Goal: Check status: Check status

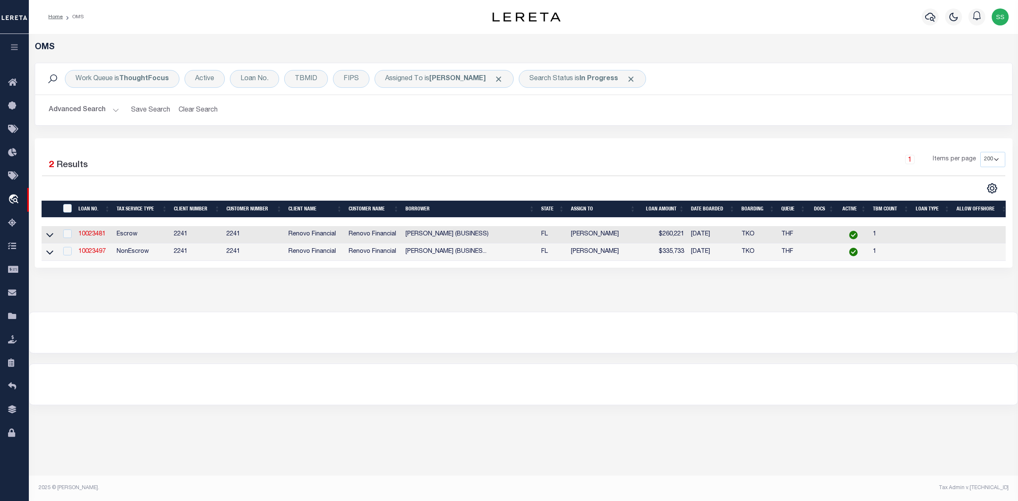
select select "200"
select select "164194"
select select "25067"
select select "400"
select select "Escrow"
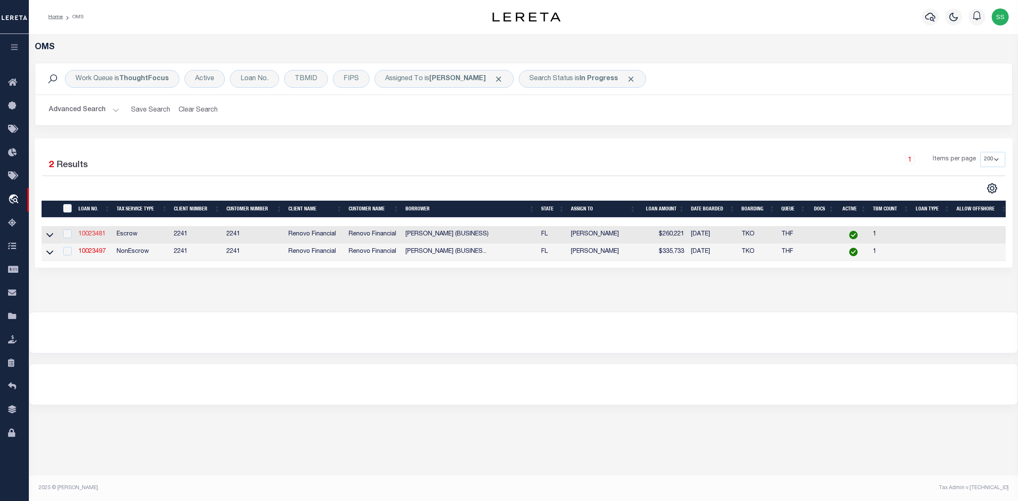
click at [92, 236] on link "10023481" at bounding box center [92, 234] width 27 height 6
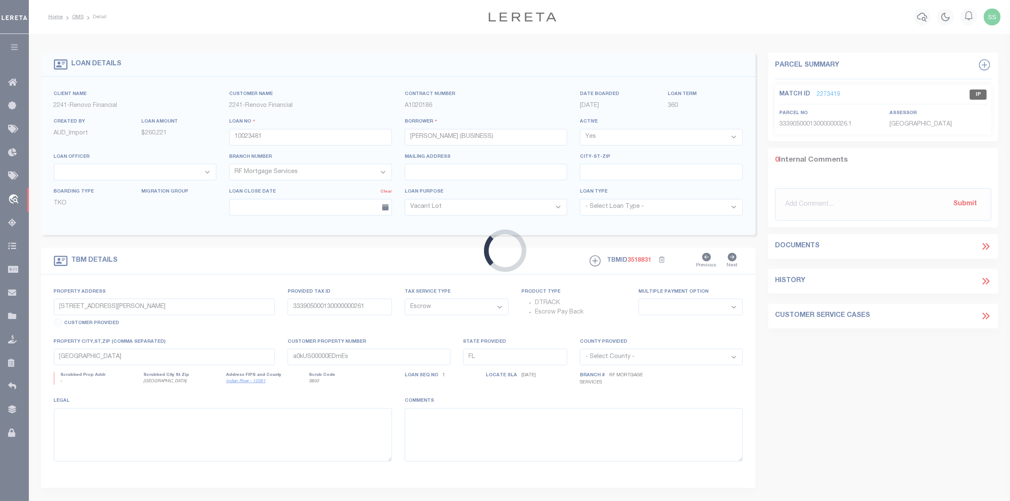
select select
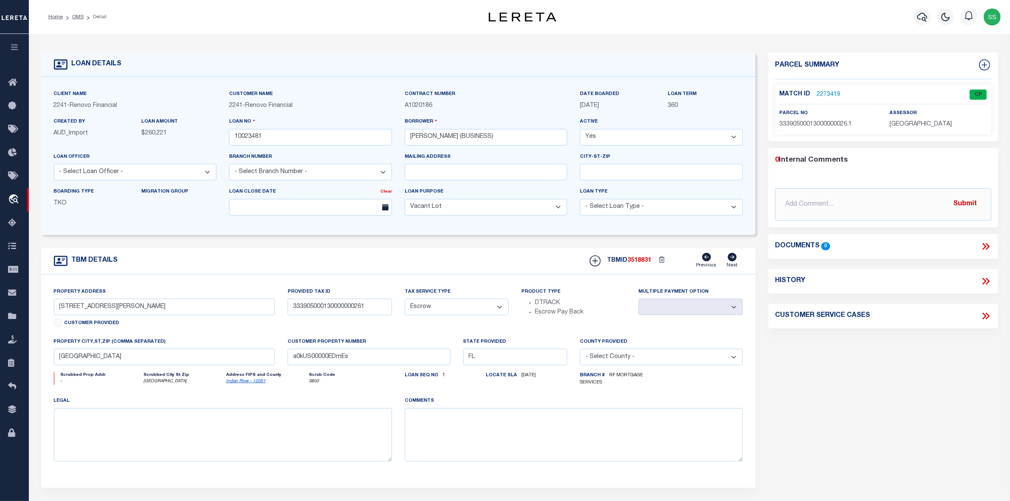
click at [825, 93] on link "2273419" at bounding box center [829, 94] width 24 height 9
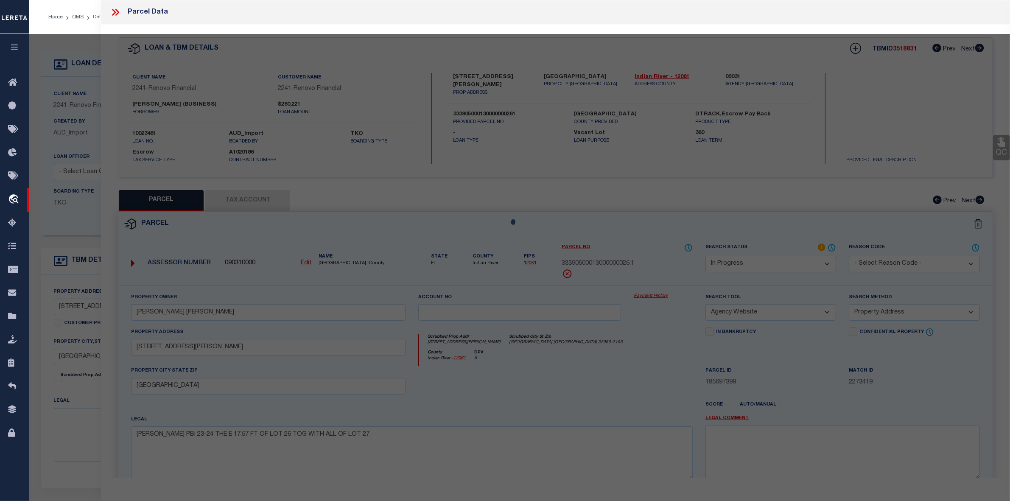
select select "AS"
select select
checkbox input "false"
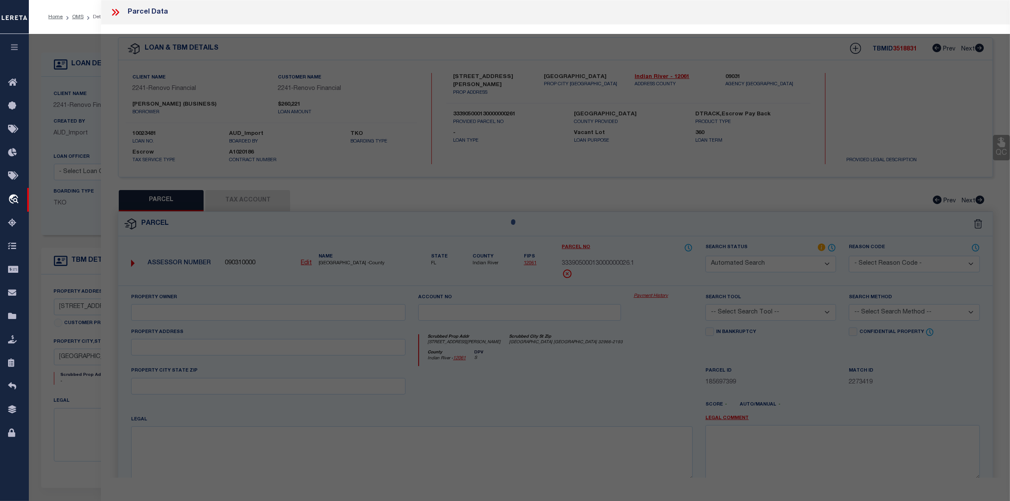
select select "CP"
type input "Andio Jon Edwin"
select select "AGW"
select select "ADD"
type input "6100 BELLA ROSA LN"
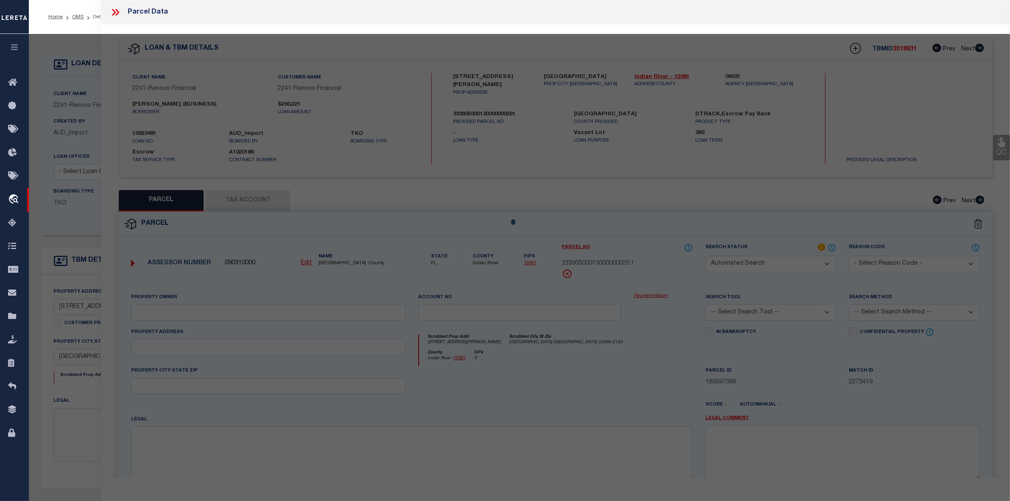
type input "VERO BEACH, FL 32966"
type textarea "BELLA ROSA PBI 23-24 THE E 17.57 FT OF LOT 26 TOG WITH ALL OF LOT 27"
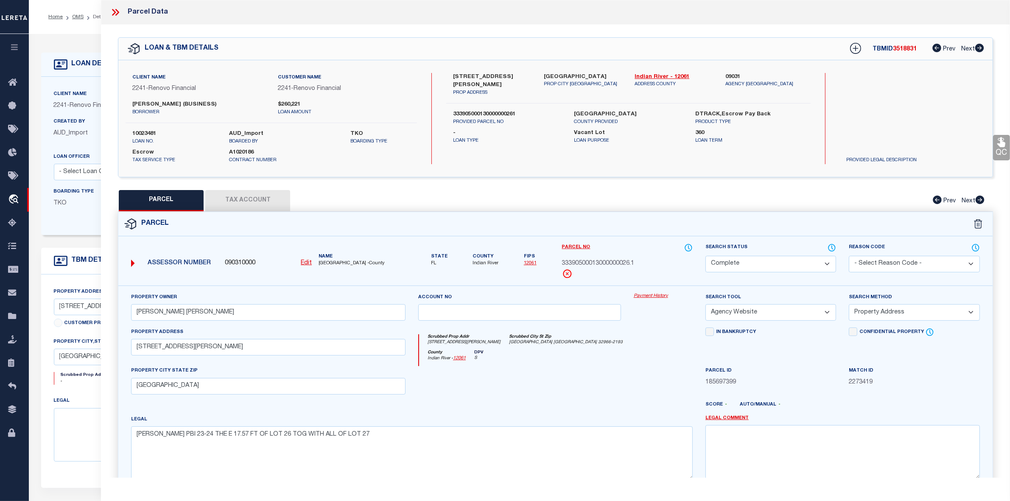
click at [115, 11] on icon at bounding box center [115, 12] width 11 height 11
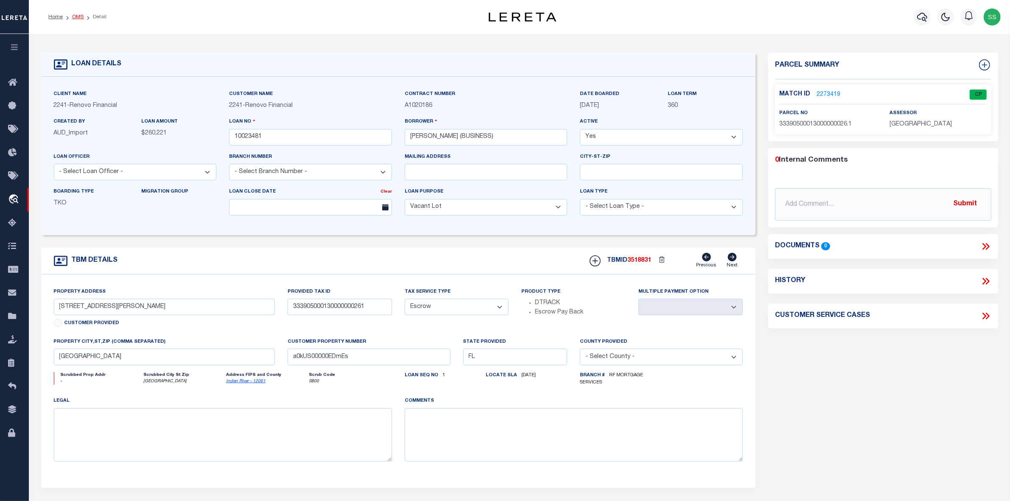
click at [78, 15] on link "OMS" at bounding box center [77, 16] width 11 height 5
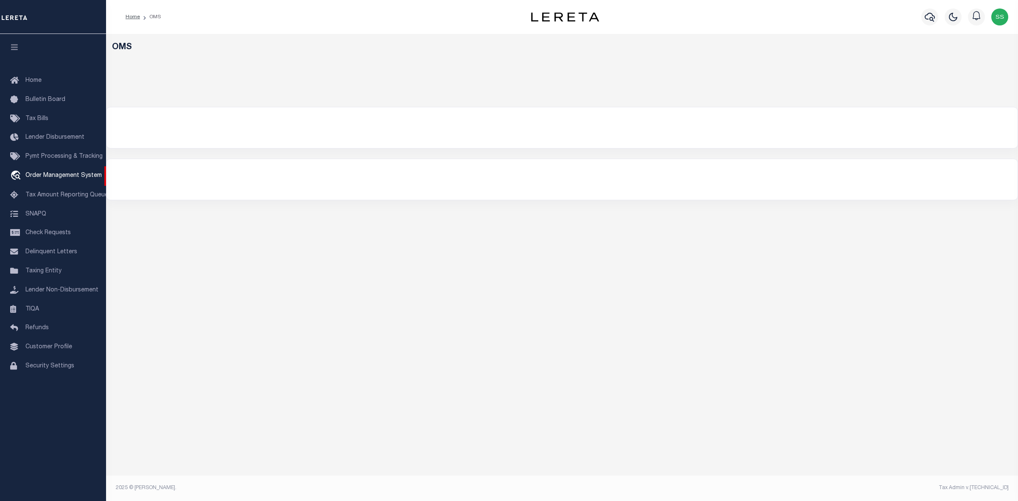
select select "200"
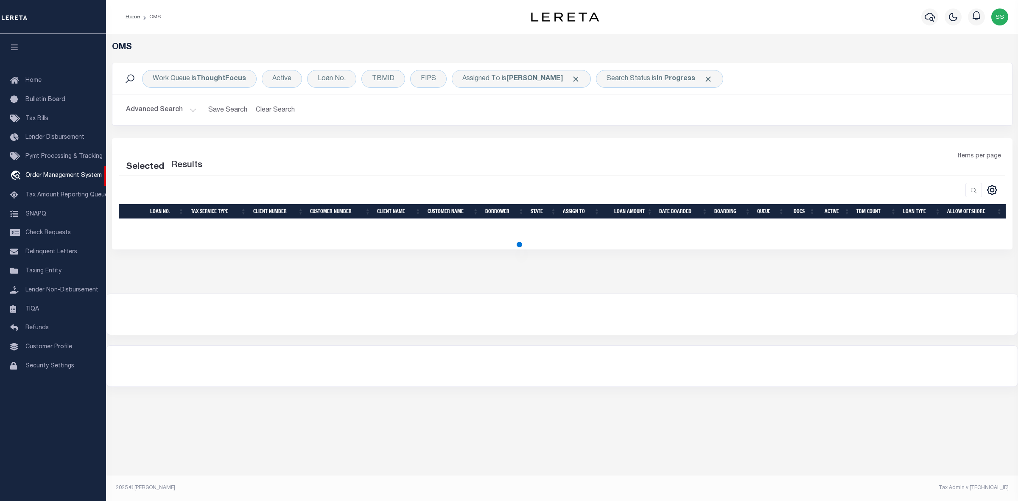
select select "200"
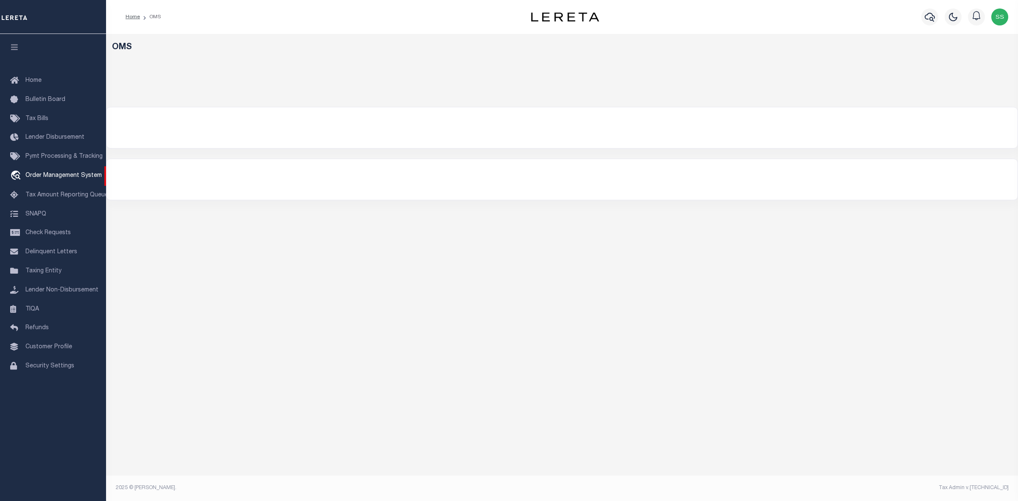
select select "200"
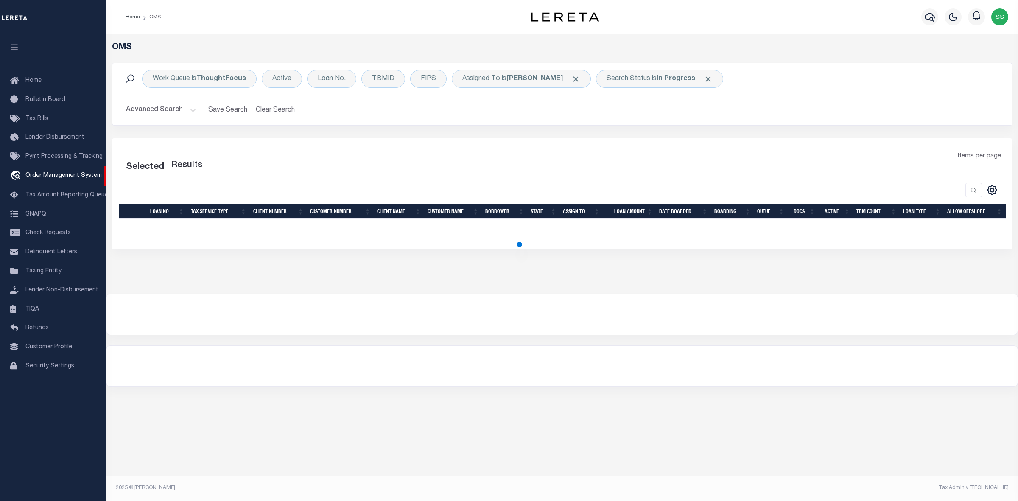
select select "200"
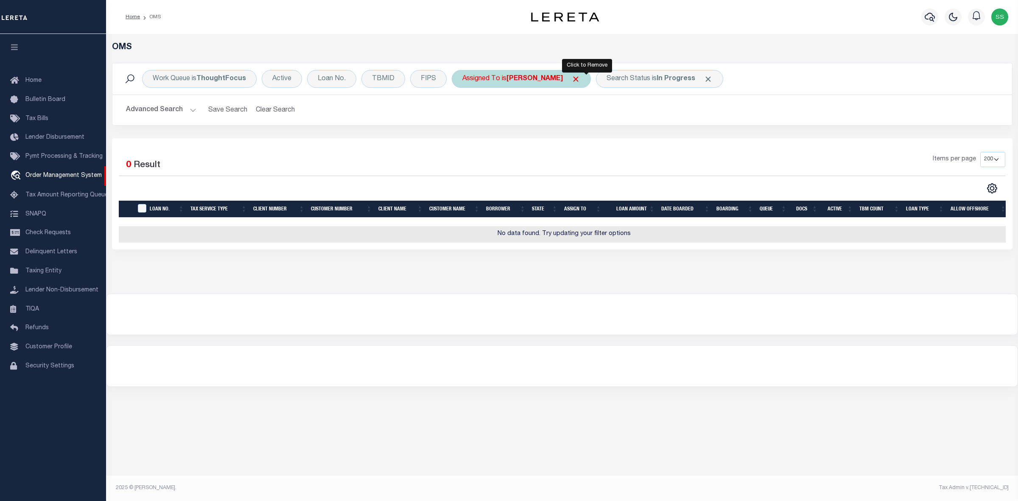
click at [580, 79] on span "Click to Remove" at bounding box center [576, 79] width 9 height 9
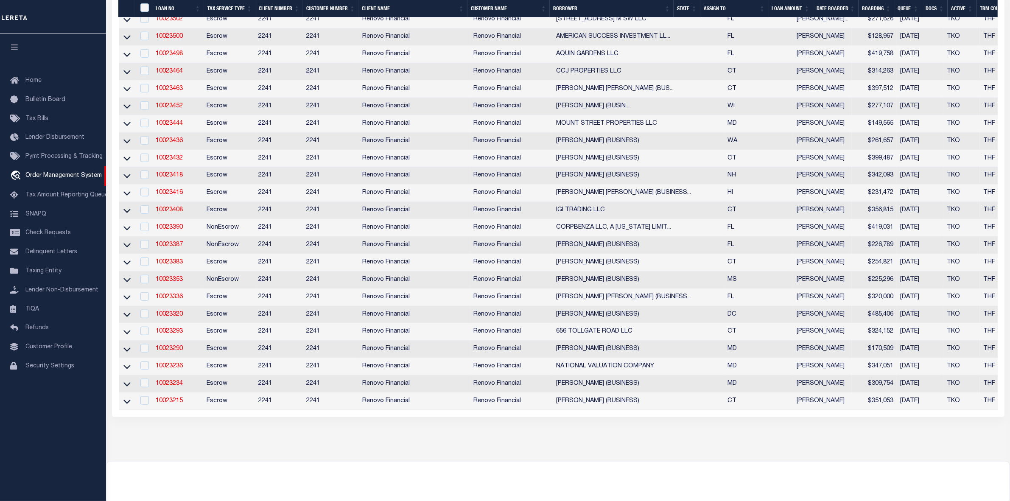
scroll to position [955, 0]
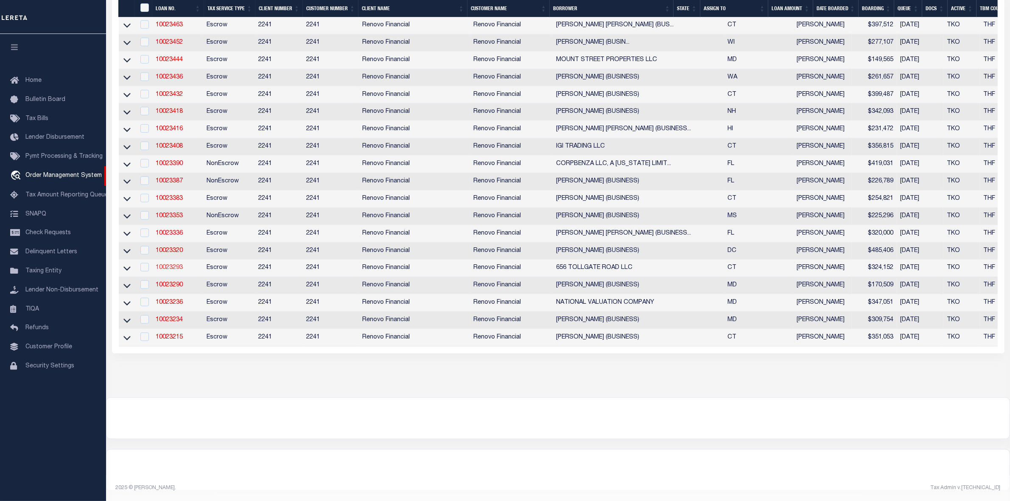
click at [163, 265] on link "10023293" at bounding box center [169, 268] width 27 height 6
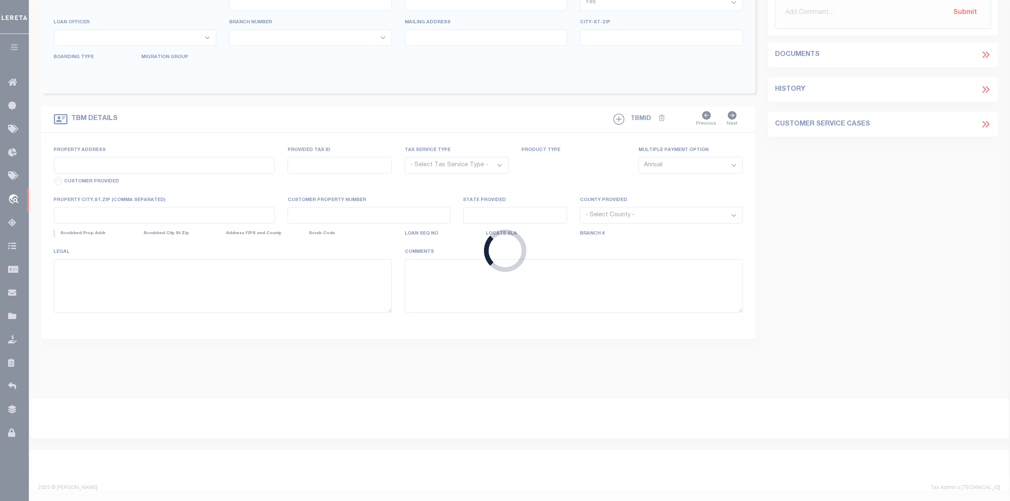
type input "10023293"
type input "656 TOLLGATE ROAD LLC"
select select
type input "1 Fitzwilliam Park"
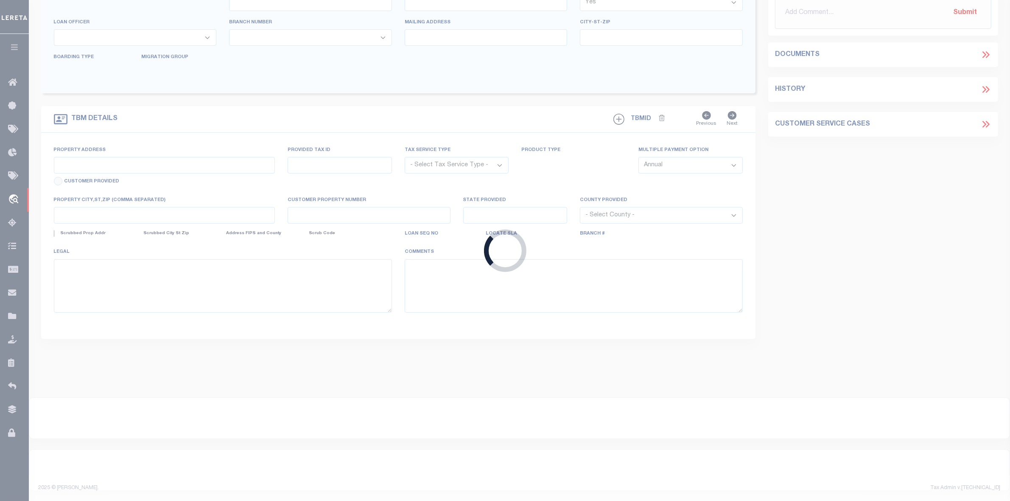
type input "Farmington CT 06032"
select select "400"
select select "Escrow"
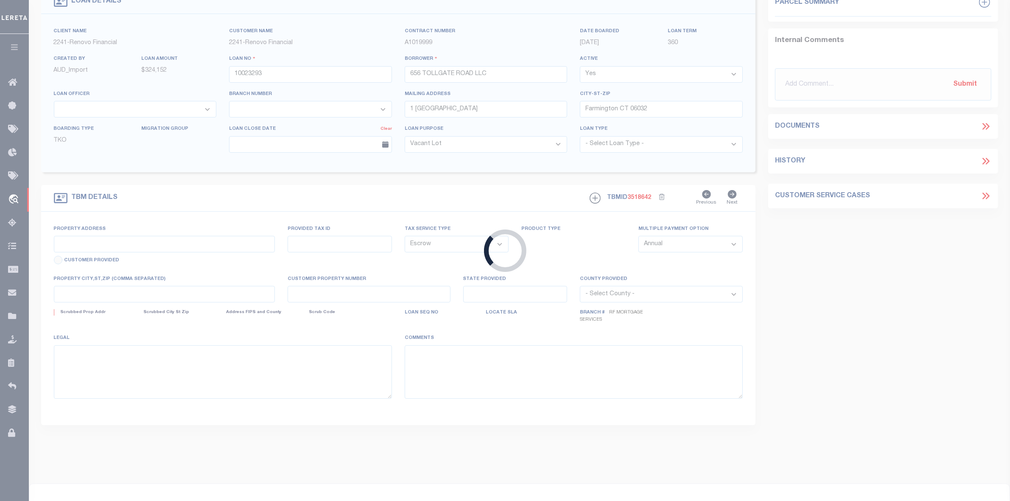
type input "656 TOLL GATE RD"
type input "1017850"
type input "BERLIN, CT 06037"
type input "a0kUS00000EDeyr"
type input "CT"
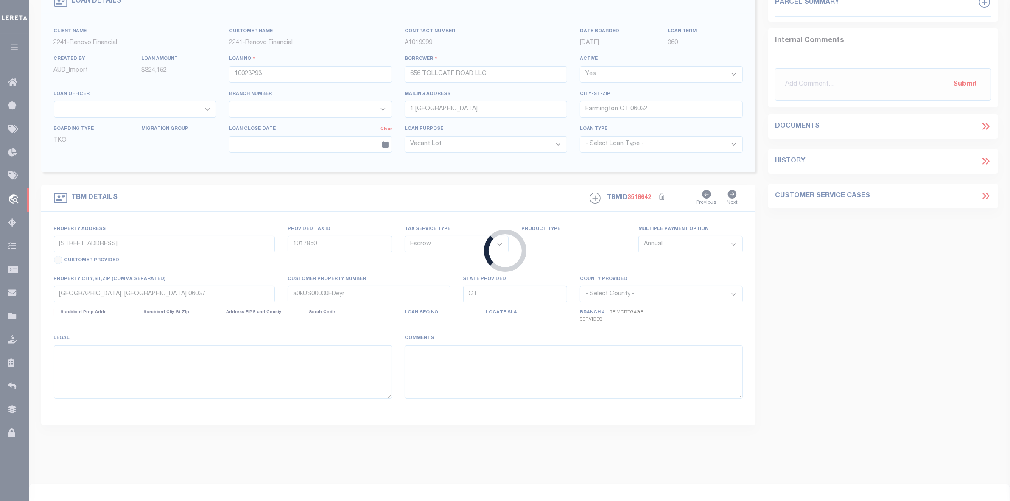
select select
select select "164194"
select select "25067"
select select "2"
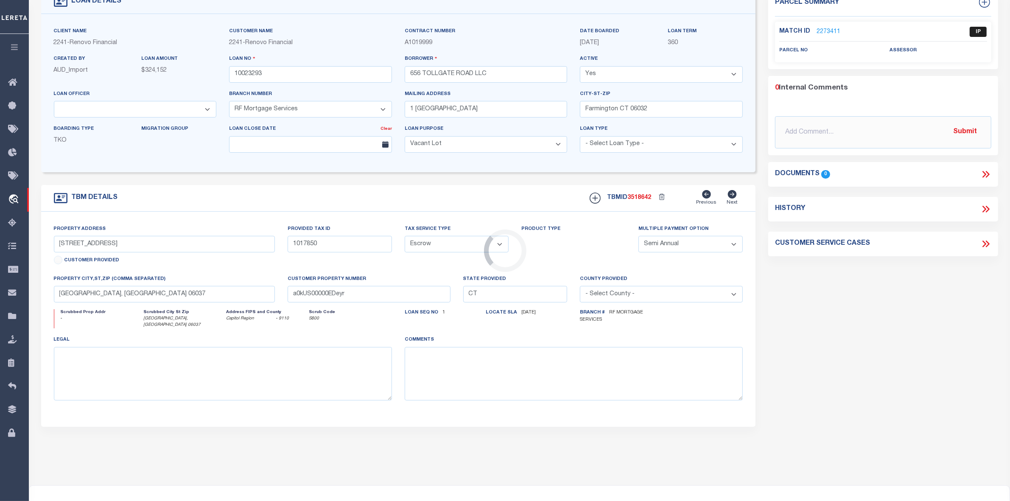
scroll to position [0, 0]
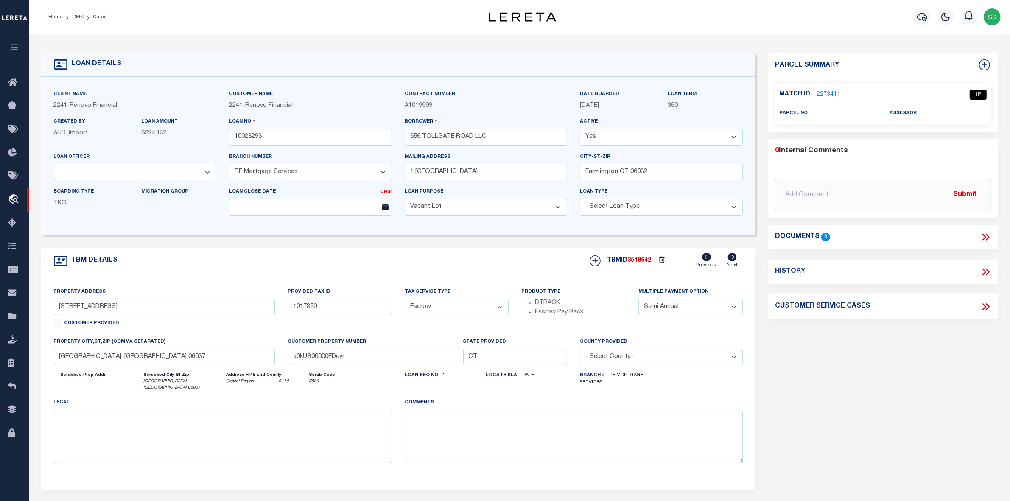
click at [822, 93] on link "2273411" at bounding box center [829, 94] width 24 height 9
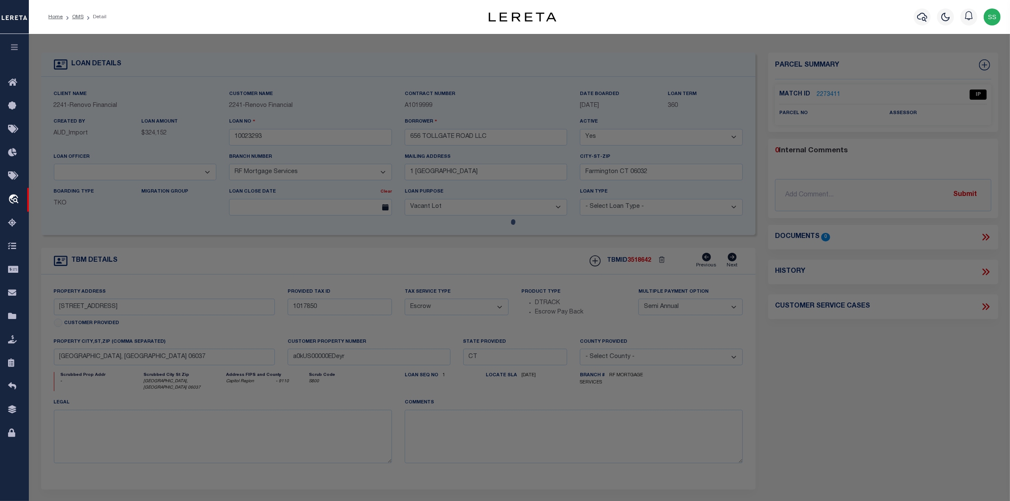
checkbox input "false"
select select "IP"
checkbox input "false"
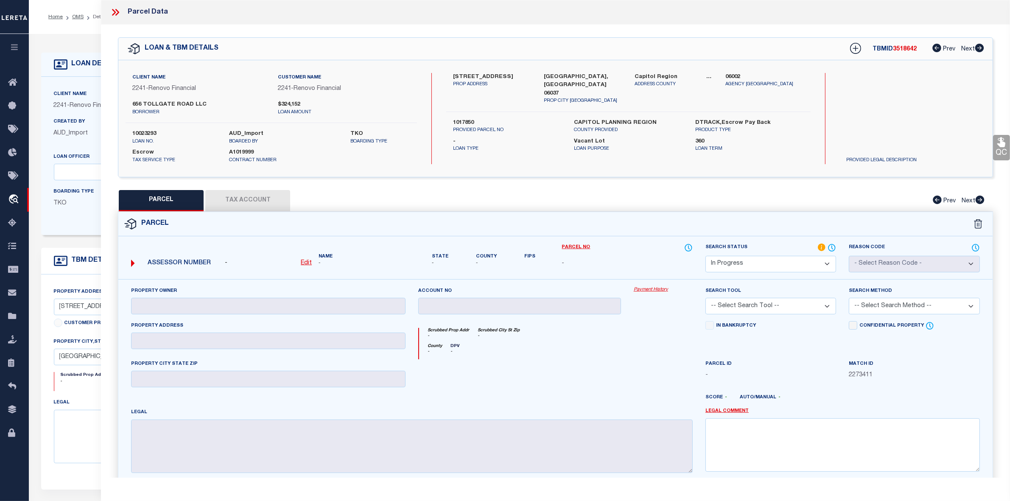
click at [261, 199] on div "PARCEL Tax Account Prev Next" at bounding box center [555, 200] width 875 height 21
click at [113, 11] on icon at bounding box center [115, 12] width 11 height 11
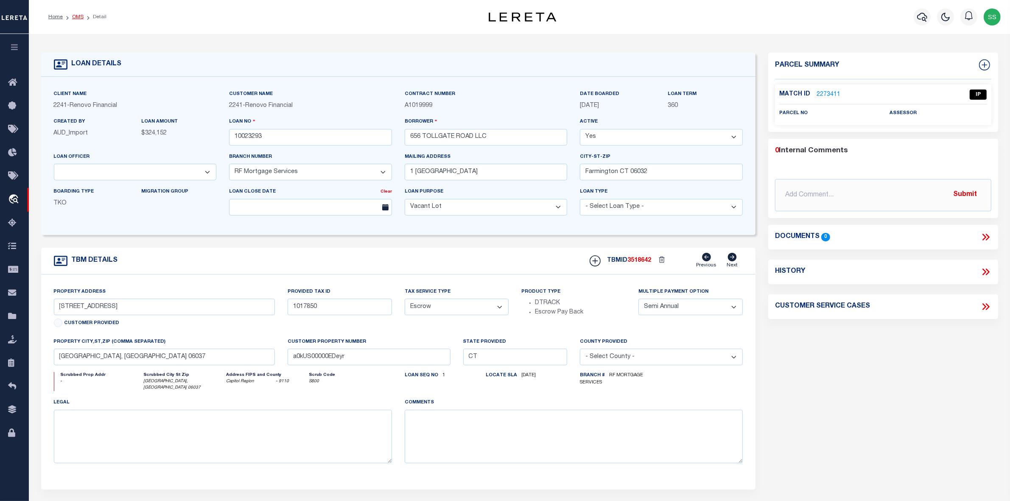
click at [79, 16] on link "OMS" at bounding box center [77, 16] width 11 height 5
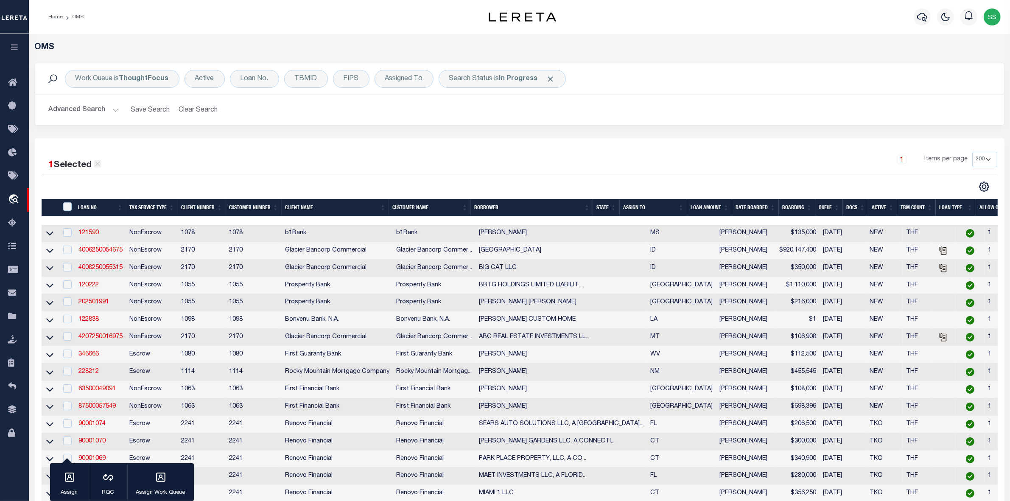
click at [98, 165] on icon at bounding box center [98, 164] width 8 height 8
checkbox input "false"
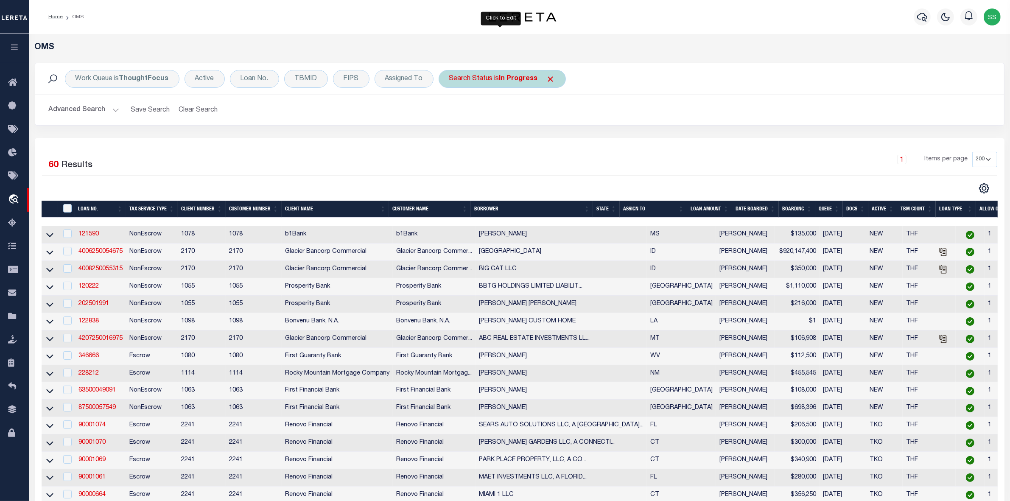
click at [524, 79] on b "In Progress" at bounding box center [518, 79] width 39 height 7
click at [510, 117] on select "Automated Search Bad Parcel Complete Duplicate Parcel High Dollar Reporting In …" at bounding box center [512, 120] width 125 height 16
select select "RD"
click at [450, 113] on select "Automated Search Bad Parcel Complete Duplicate Parcel High Dollar Reporting In …" at bounding box center [512, 120] width 125 height 16
click at [563, 142] on input "Apply" at bounding box center [562, 139] width 25 height 14
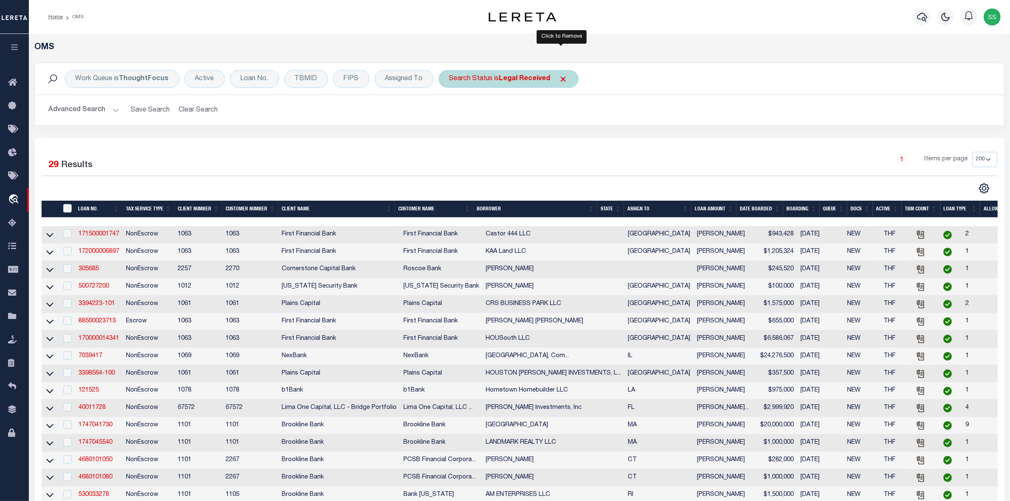
click at [564, 81] on span "Click to Remove" at bounding box center [563, 79] width 9 height 9
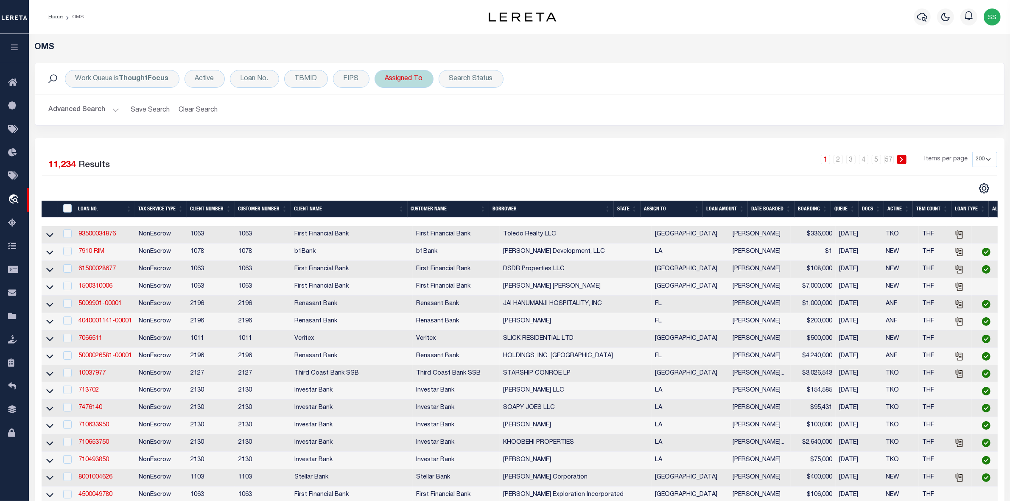
click at [409, 79] on div "Assigned To" at bounding box center [404, 79] width 59 height 18
click at [444, 119] on select "--Unassigned-- Abdul Muzain Agustin Fernandez Ahmad Darwish Alberto Estrada All…" at bounding box center [448, 120] width 125 height 16
select select "[PERSON_NAME]"
click at [444, 119] on select "--Unassigned-- Abdul Muzain Agustin Fernandez Ahmad Darwish Alberto Estrada All…" at bounding box center [448, 120] width 125 height 16
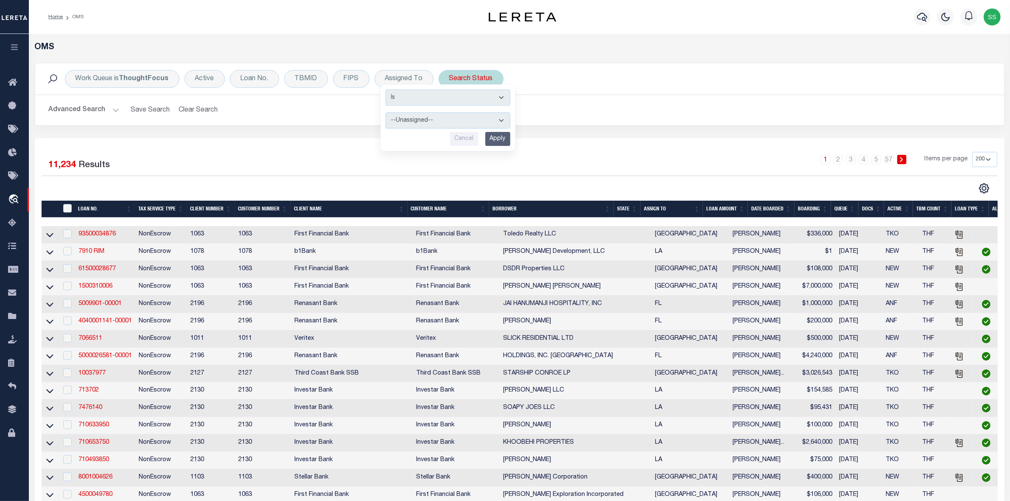
click at [470, 74] on div "Search Status" at bounding box center [471, 79] width 65 height 18
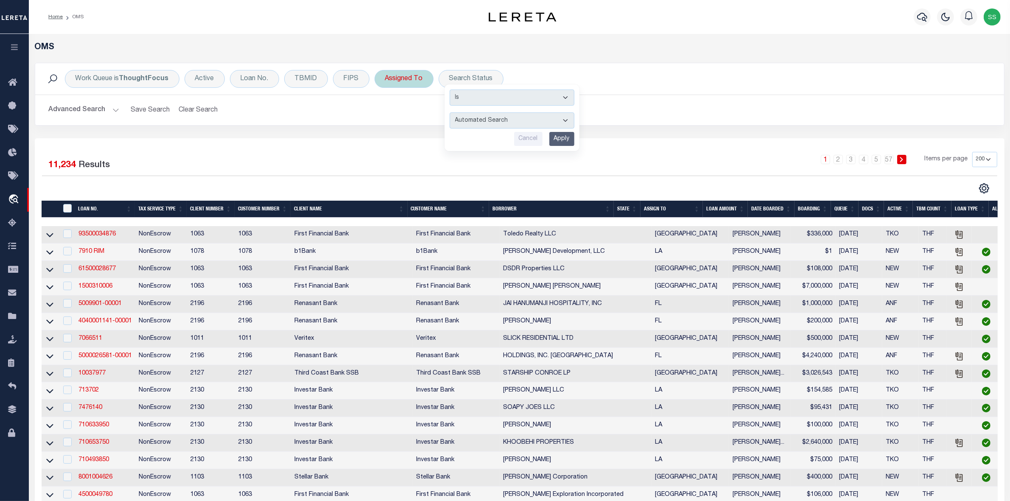
click at [411, 82] on div "Assigned To" at bounding box center [404, 79] width 59 height 18
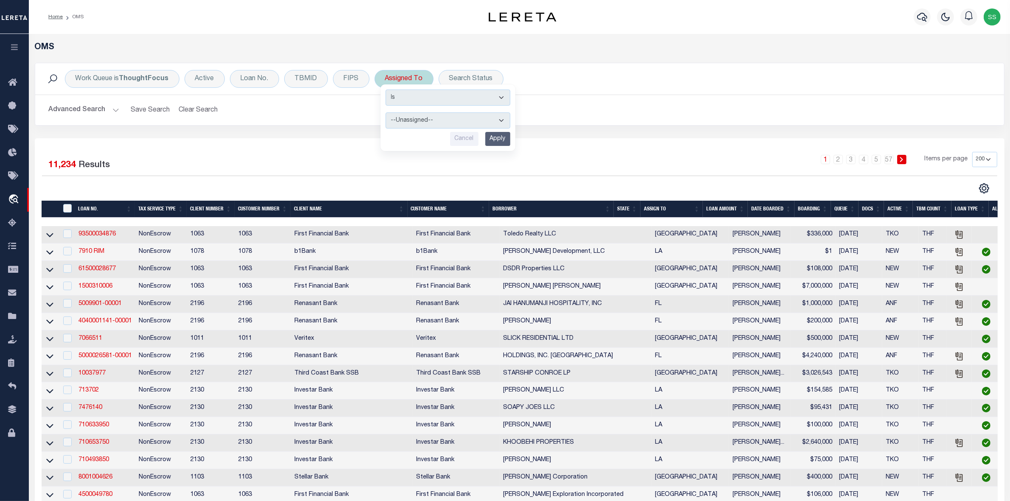
click at [412, 122] on select "--Unassigned-- Abdul Muzain Agustin Fernandez Ahmad Darwish Alberto Estrada All…" at bounding box center [448, 120] width 125 height 16
select select "[PERSON_NAME]"
click at [386, 113] on select "--Unassigned-- Abdul Muzain Agustin Fernandez Ahmad Darwish Alberto Estrada All…" at bounding box center [448, 120] width 125 height 16
drag, startPoint x: 496, startPoint y: 140, endPoint x: 498, endPoint y: 113, distance: 27.2
click at [496, 140] on input "Apply" at bounding box center [497, 139] width 25 height 14
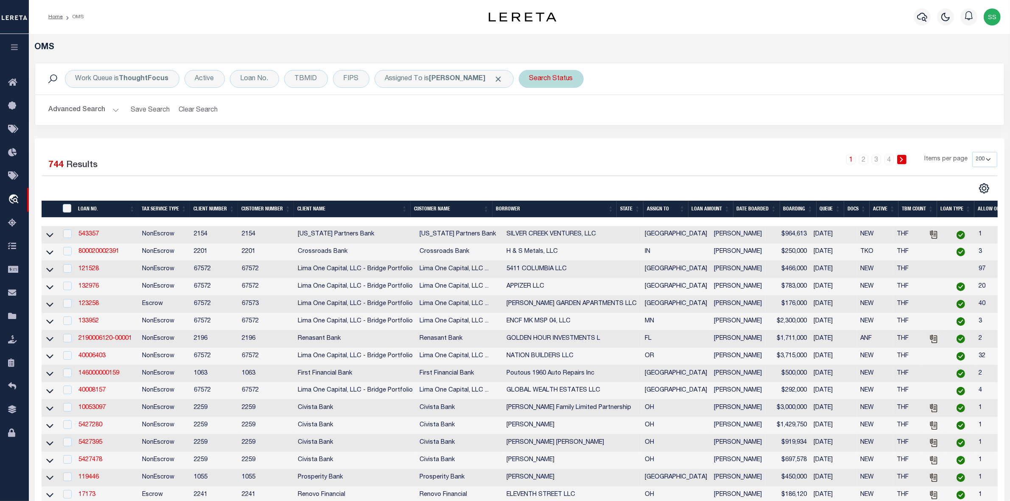
click at [530, 75] on div "Search Status" at bounding box center [551, 79] width 65 height 18
click at [539, 118] on select "Automated Search Bad Parcel Complete Duplicate Parcel High Dollar Reporting In …" at bounding box center [592, 120] width 125 height 16
select select "IP"
click at [530, 113] on select "Automated Search Bad Parcel Complete Duplicate Parcel High Dollar Reporting In …" at bounding box center [592, 120] width 125 height 16
click at [630, 141] on input "Apply" at bounding box center [642, 139] width 25 height 14
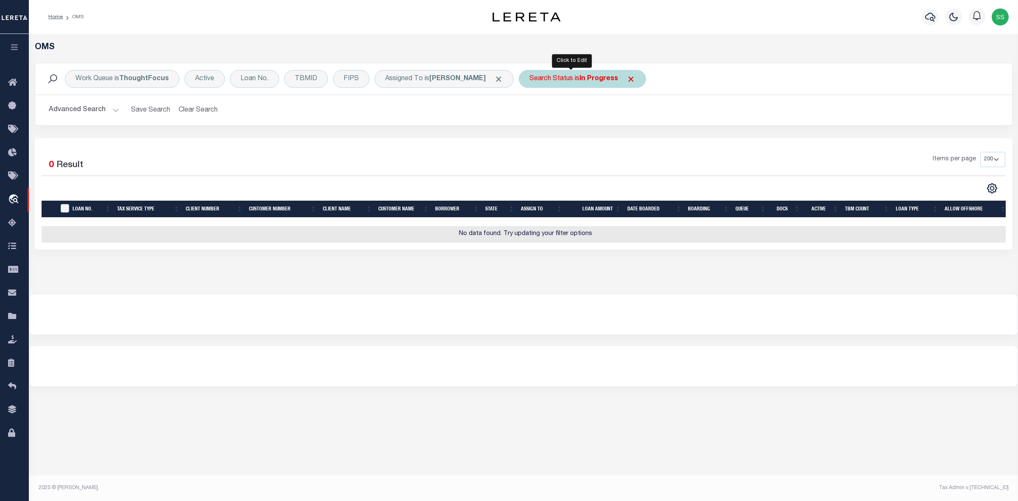
click at [561, 79] on div "Search Status is In Progress" at bounding box center [582, 79] width 127 height 18
click at [554, 117] on select "Automated Search Bad Parcel Complete Duplicate Parcel High Dollar Reporting In …" at bounding box center [592, 120] width 125 height 16
select select "RD"
click at [530, 113] on select "Automated Search Bad Parcel Complete Duplicate Parcel High Dollar Reporting In …" at bounding box center [592, 120] width 125 height 16
click at [630, 140] on input "Apply" at bounding box center [642, 139] width 25 height 14
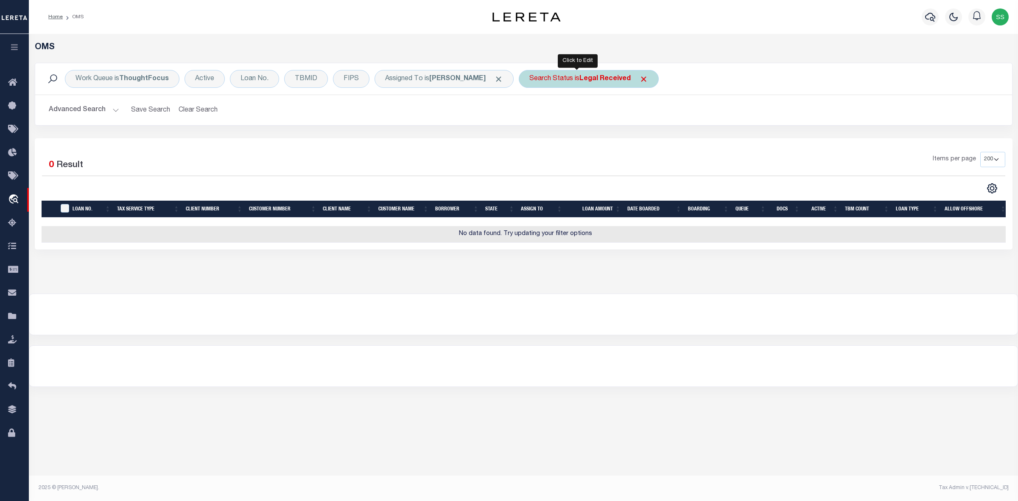
click at [612, 77] on b "Legal Received" at bounding box center [605, 79] width 51 height 7
click at [559, 119] on select "Automated Search Bad Parcel Complete Duplicate Parcel High Dollar Reporting In …" at bounding box center [592, 120] width 125 height 16
select select "NP"
click at [530, 113] on select "Automated Search Bad Parcel Complete Duplicate Parcel High Dollar Reporting In …" at bounding box center [592, 120] width 125 height 16
click at [631, 138] on input "Apply" at bounding box center [642, 139] width 25 height 14
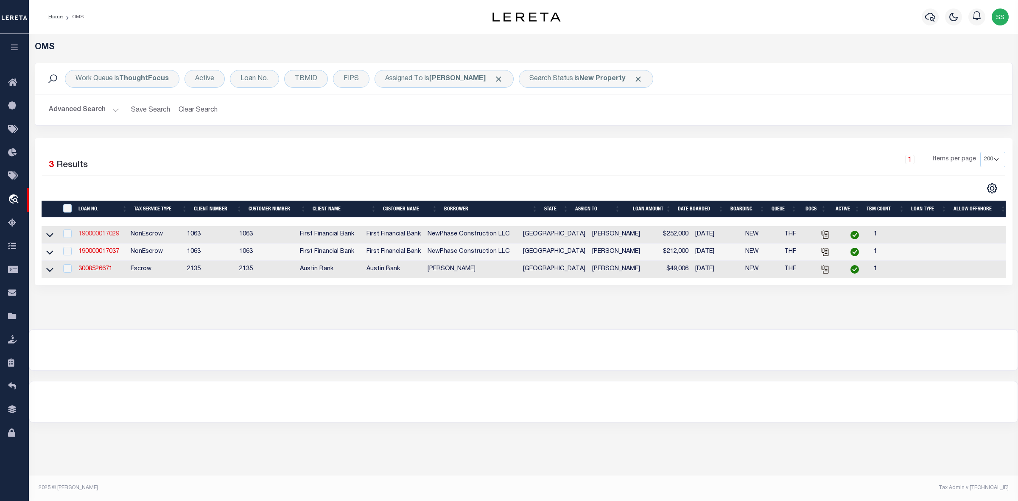
click at [90, 235] on link "190000017029" at bounding box center [99, 234] width 41 height 6
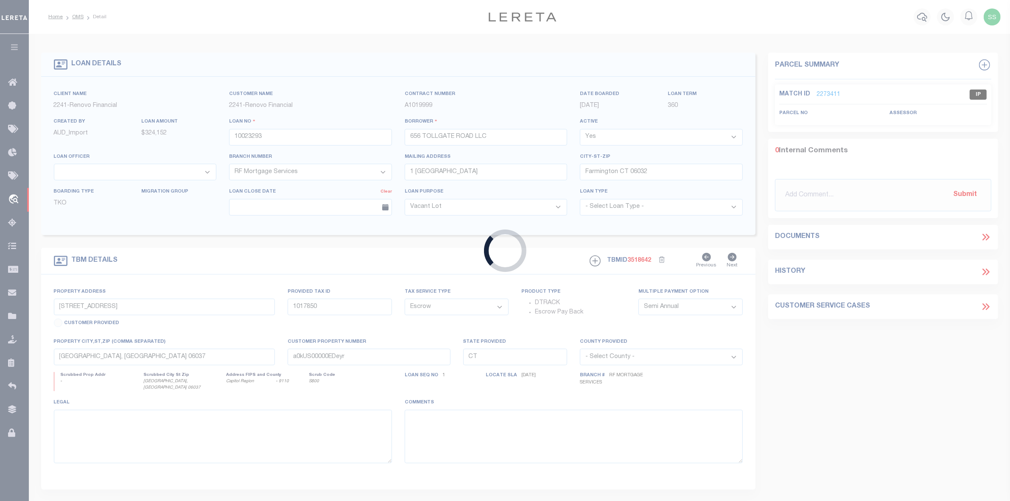
type input "190000017029"
type input "NewPhase Construction LLC"
select select
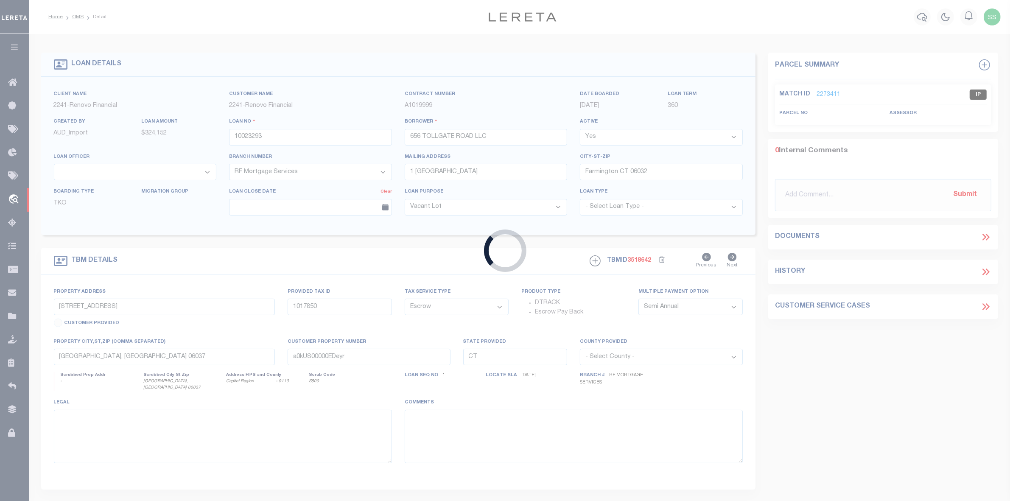
select select "NonEscrow"
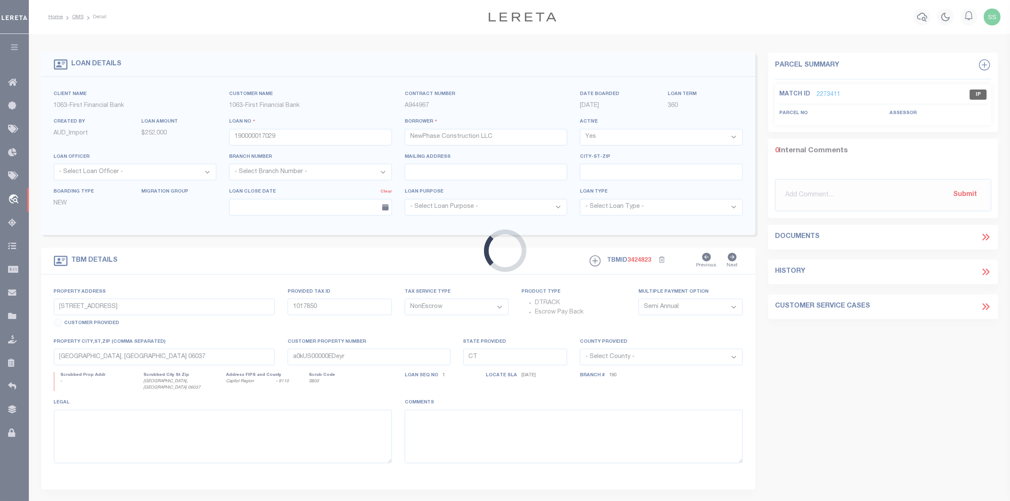
type input "2600 Falcon Ridge Dr"
select select
type input "Bryan TX 778080000"
type input "[GEOGRAPHIC_DATA]"
select select "9390"
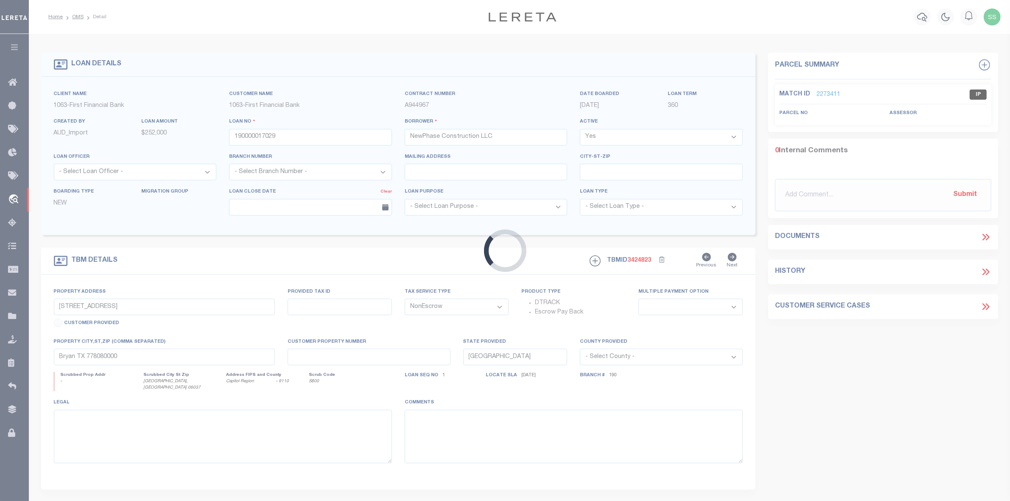
select select "3703"
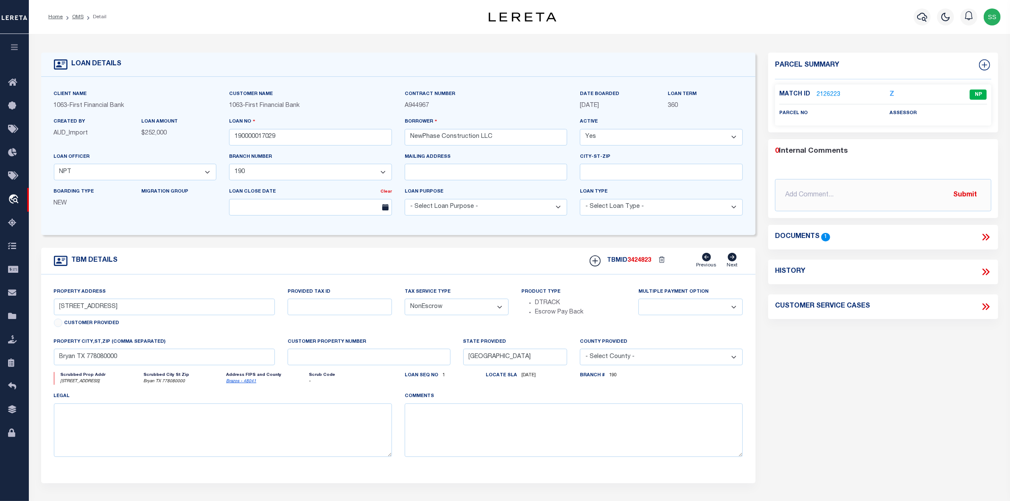
click at [824, 93] on link "2126223" at bounding box center [829, 94] width 24 height 9
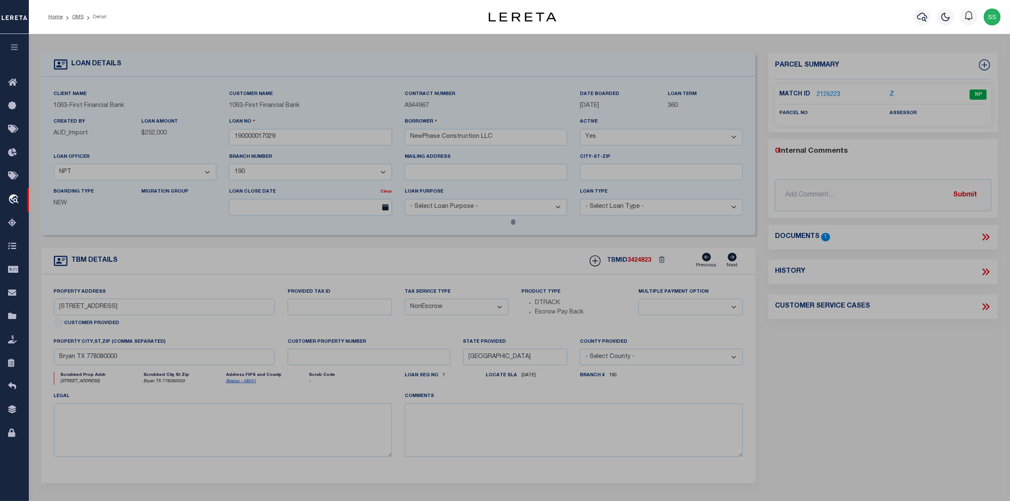
select select "AS"
checkbox input "false"
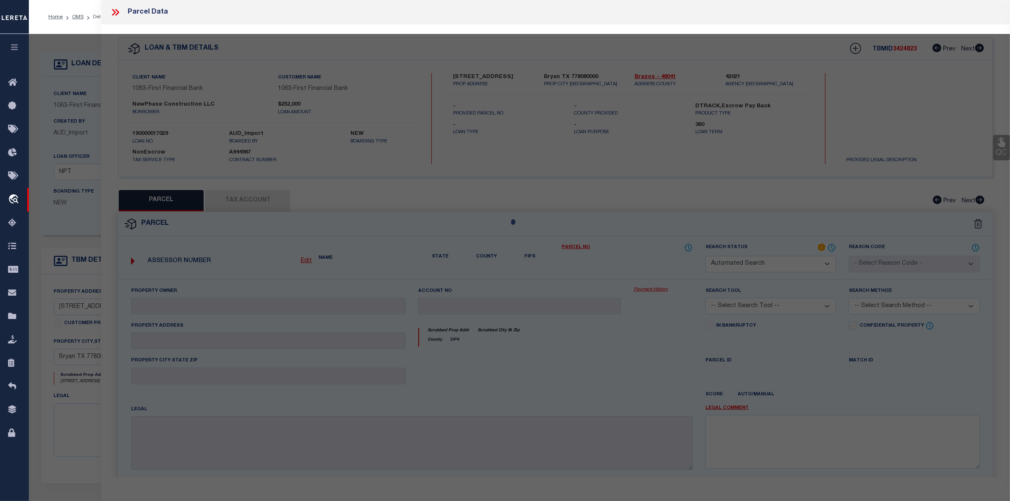
select select "NP"
checkbox input "false"
type textarea "New for 2025"
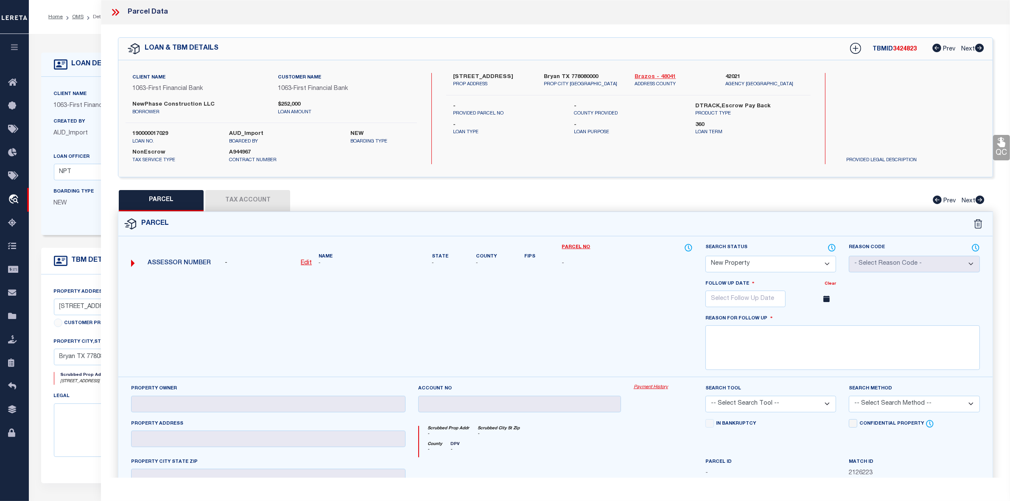
click at [645, 77] on link "Brazos - 48041" at bounding box center [674, 77] width 78 height 8
drag, startPoint x: 447, startPoint y: 76, endPoint x: 502, endPoint y: 75, distance: 55.2
click at [502, 75] on div "2600 Falcon Ridge Dr PROP ADDRESS" at bounding box center [492, 80] width 91 height 15
copy label "2600 Falcon Ridge"
click at [117, 12] on icon at bounding box center [115, 12] width 11 height 11
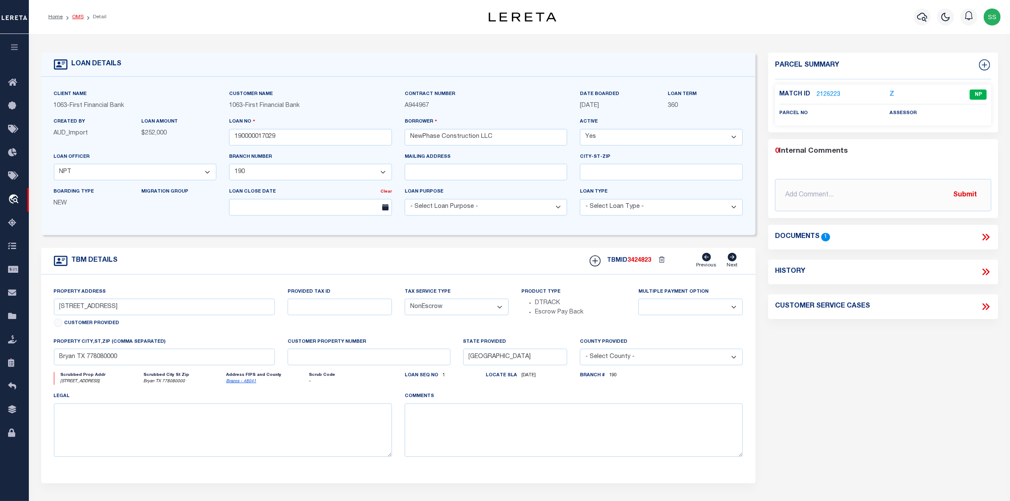
click at [76, 18] on link "OMS" at bounding box center [77, 16] width 11 height 5
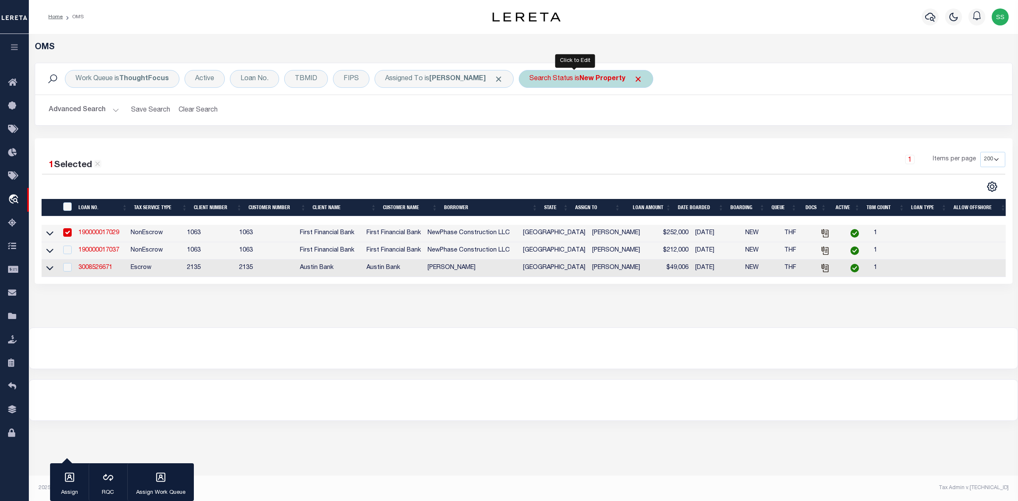
click at [610, 77] on b "New Property" at bounding box center [603, 79] width 46 height 7
click at [555, 119] on select "Automated Search Bad Parcel Complete Duplicate Parcel High Dollar Reporting In …" at bounding box center [592, 120] width 125 height 16
select select "OH"
click at [530, 113] on select "Automated Search Bad Parcel Complete Duplicate Parcel High Dollar Reporting In …" at bounding box center [592, 120] width 125 height 16
click at [636, 143] on input "Apply" at bounding box center [642, 139] width 25 height 14
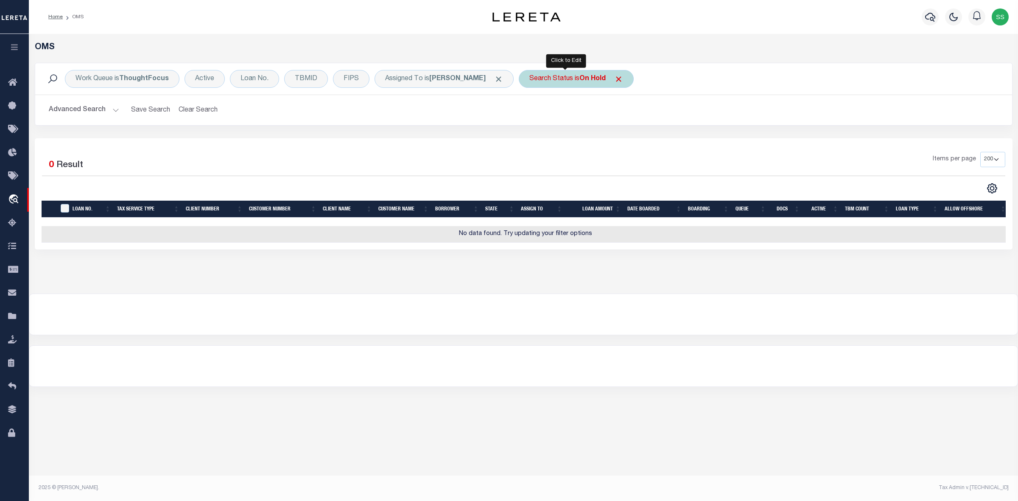
click at [569, 78] on div "Search Status is On Hold" at bounding box center [576, 79] width 115 height 18
click at [550, 122] on select "Automated Search Bad Parcel Complete Duplicate Parcel High Dollar Reporting In …" at bounding box center [592, 120] width 125 height 16
select select "IP"
click at [530, 113] on select "Automated Search Bad Parcel Complete Duplicate Parcel High Dollar Reporting In …" at bounding box center [592, 120] width 125 height 16
click at [637, 138] on input "Apply" at bounding box center [642, 139] width 25 height 14
